Goal: Task Accomplishment & Management: Complete application form

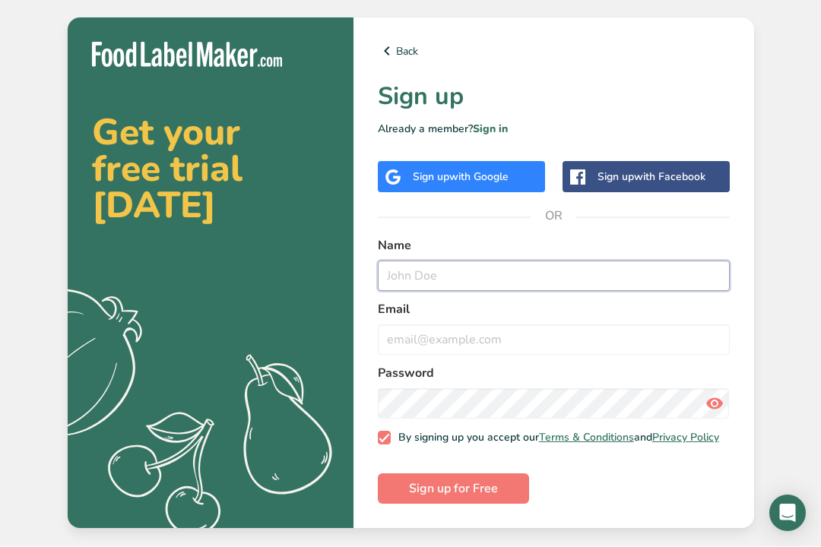
click at [465, 290] on input "text" at bounding box center [554, 276] width 352 height 30
type input "[PERSON_NAME]"
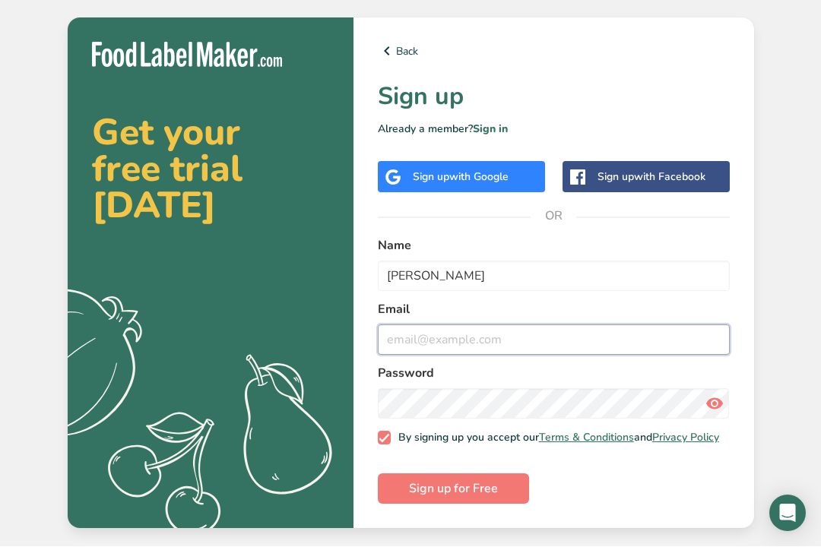
click at [513, 352] on input "email" at bounding box center [554, 340] width 352 height 30
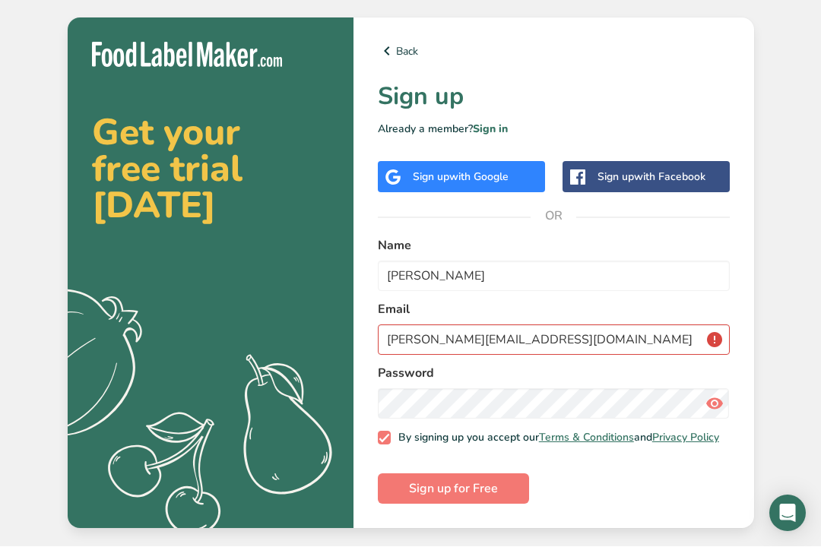
type input "[PERSON_NAME][EMAIL_ADDRESS][DOMAIN_NAME]"
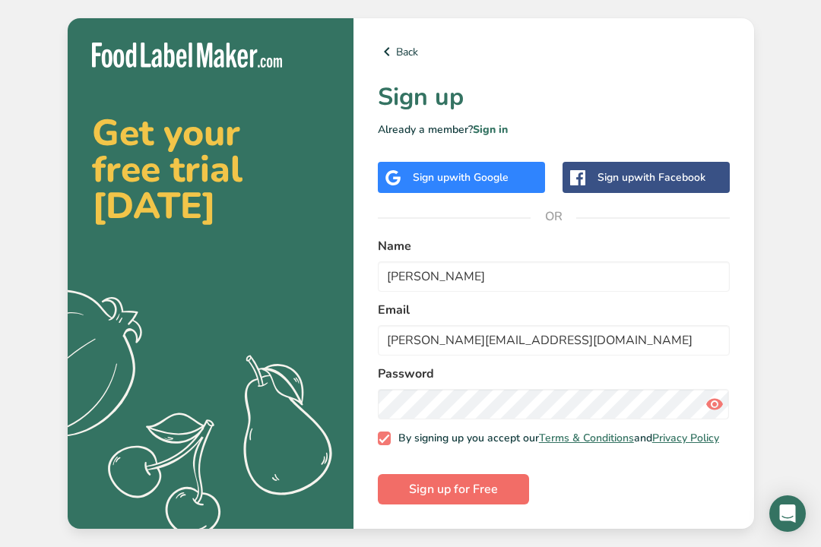
click at [481, 496] on span "Sign up for Free" at bounding box center [453, 489] width 89 height 18
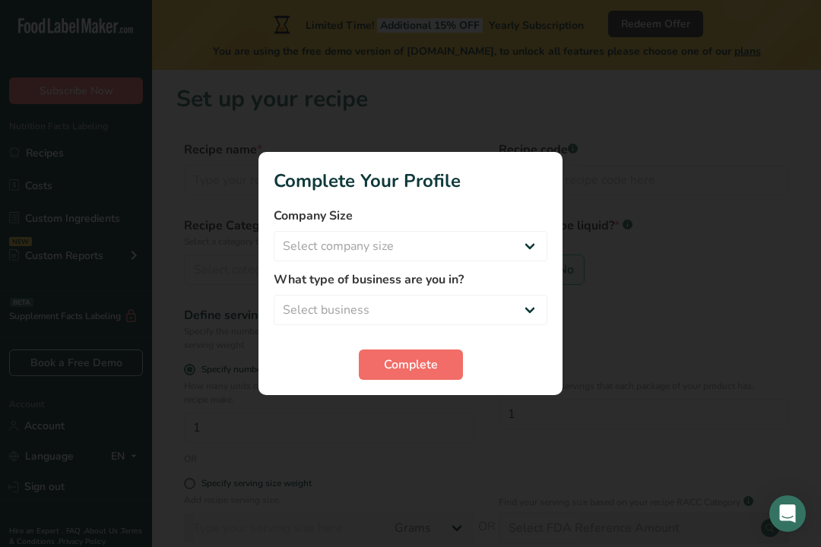
click at [420, 374] on span "Complete" at bounding box center [411, 365] width 54 height 18
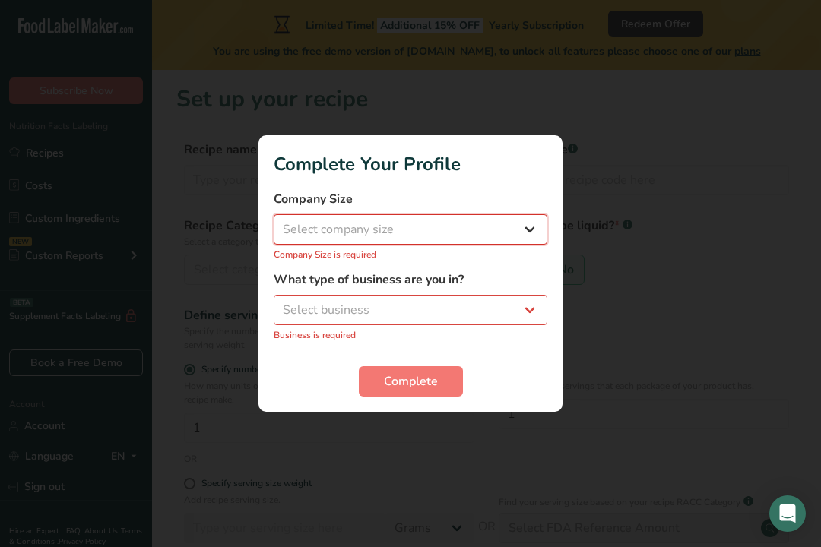
click at [521, 245] on select "Select company size Fewer than 10 Employees 10 to 50 Employees 51 to 500 Employ…" at bounding box center [411, 229] width 274 height 30
select select "1"
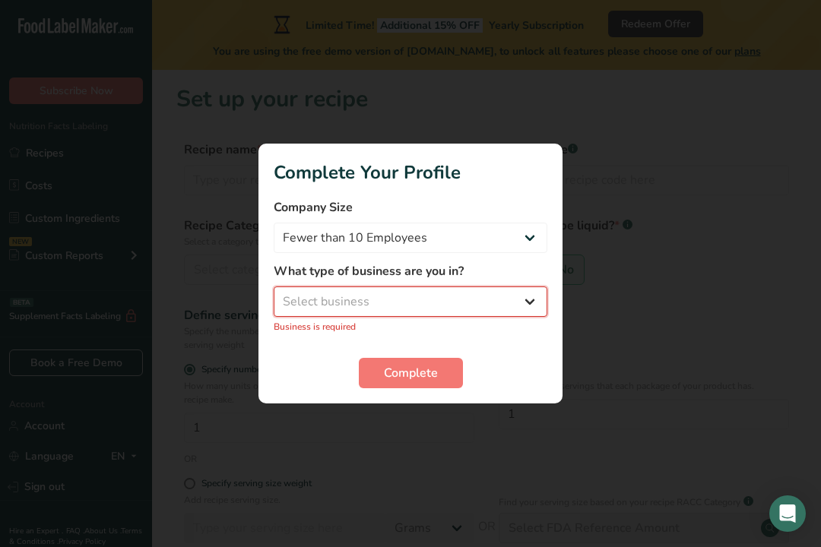
click at [423, 317] on select "Select business Packaged Food Manufacturer Restaurant & Cafe Bakery Meal Plans …" at bounding box center [411, 302] width 274 height 30
click at [515, 299] on select "Select business Packaged Food Manufacturer Restaurant & Cafe Bakery Meal Plans …" at bounding box center [411, 302] width 274 height 30
select select "8"
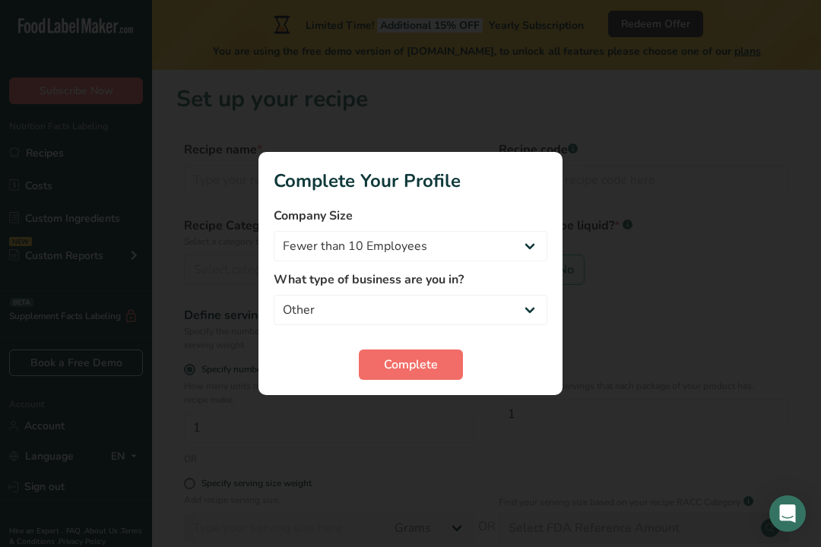
click at [423, 374] on span "Complete" at bounding box center [411, 365] width 54 height 18
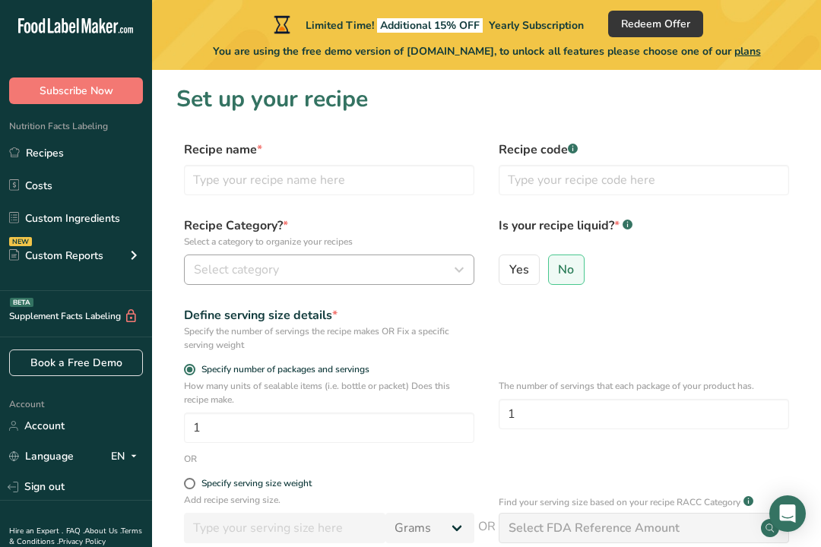
click at [365, 283] on button "Select category" at bounding box center [329, 270] width 290 height 30
